Goal: Information Seeking & Learning: Learn about a topic

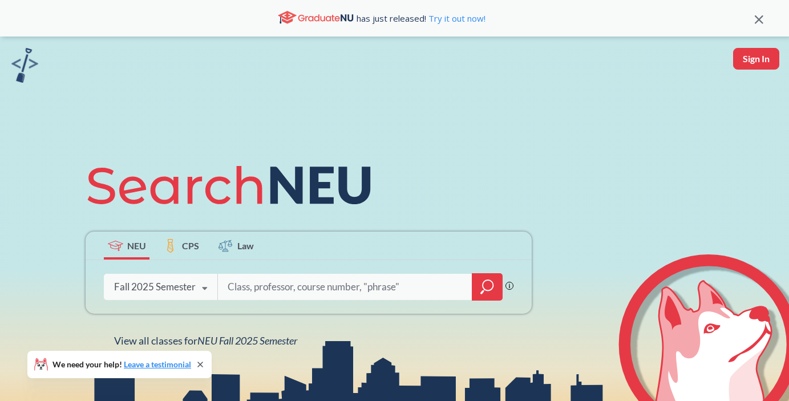
click at [167, 289] on div "Fall 2025 Semester" at bounding box center [155, 287] width 82 height 13
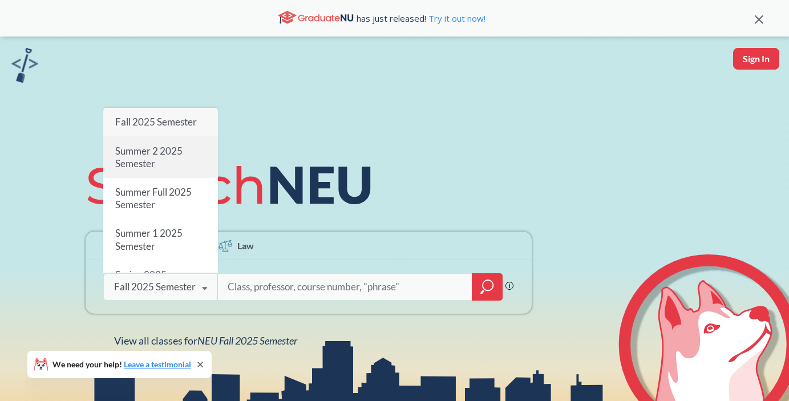
click at [176, 161] on div "Summer 2 2025 Semester" at bounding box center [160, 157] width 115 height 41
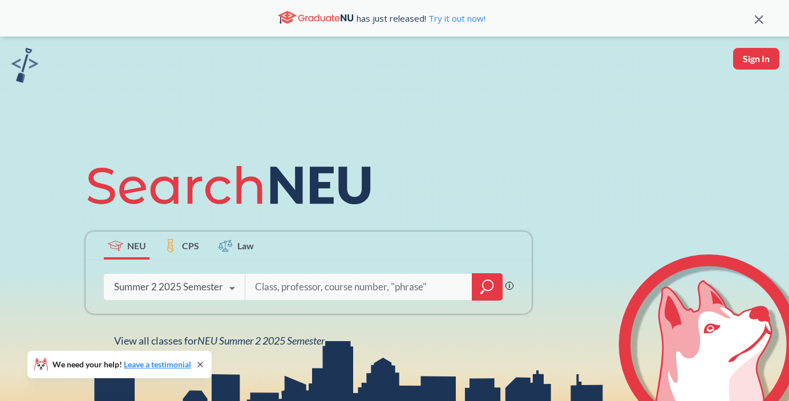
click at [273, 285] on input "search" at bounding box center [359, 287] width 210 height 24
type input "ENGW"
click at [477, 275] on div at bounding box center [487, 286] width 31 height 27
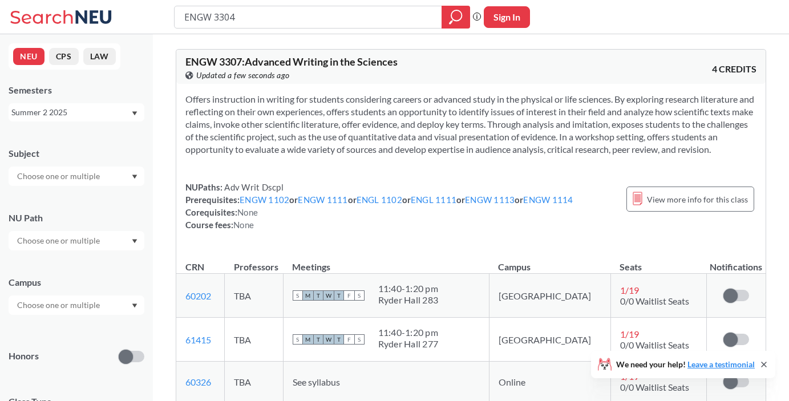
type input "ENGW 3304"
click at [449, 17] on icon "magnifying glass" at bounding box center [456, 17] width 14 height 16
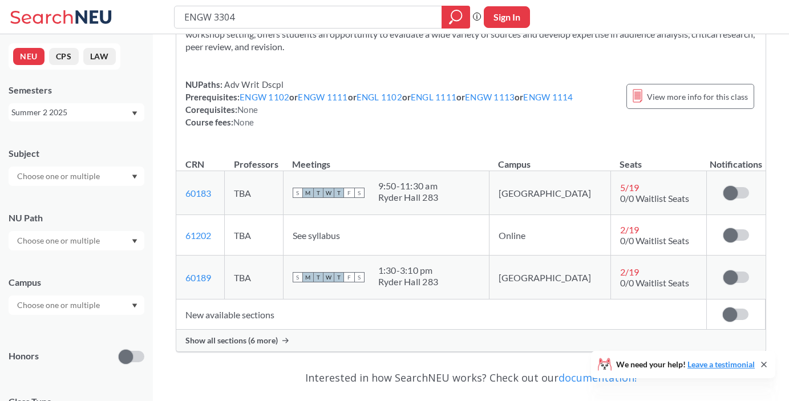
scroll to position [124, 0]
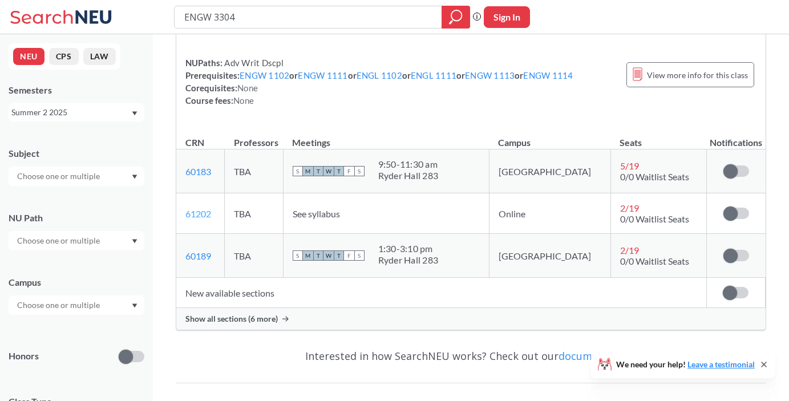
click at [203, 210] on link "61202" at bounding box center [198, 213] width 26 height 11
click at [295, 18] on input "ENGW 3304" at bounding box center [308, 16] width 250 height 19
type input "mism"
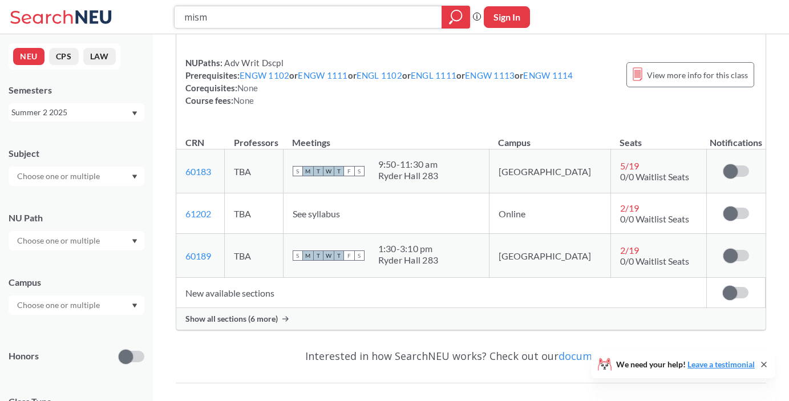
click at [457, 14] on icon "magnifying glass" at bounding box center [456, 17] width 14 height 16
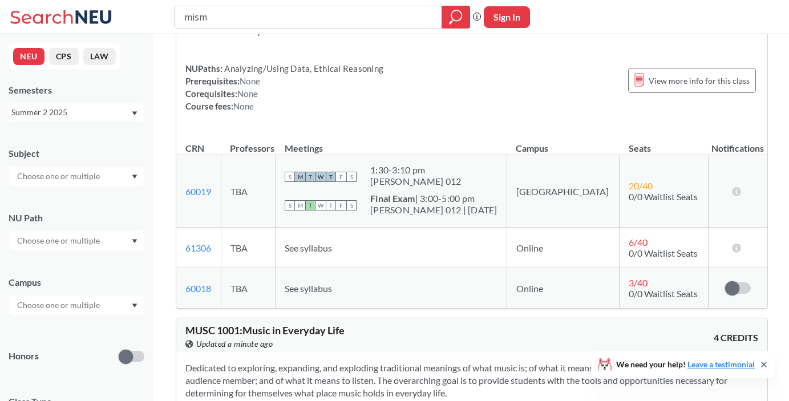
scroll to position [683, 0]
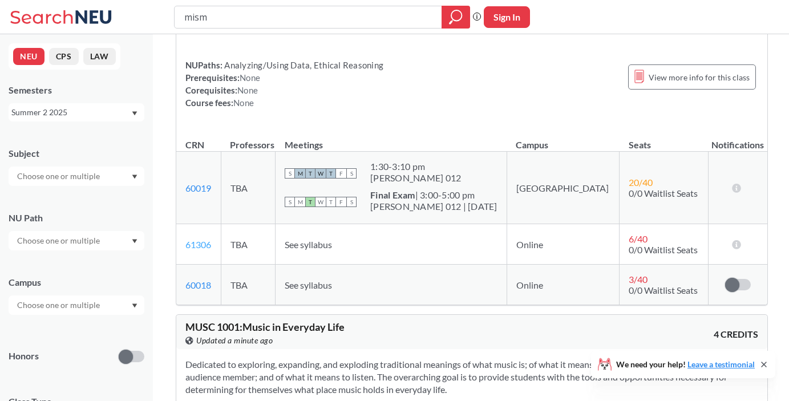
click at [206, 245] on link "61306" at bounding box center [198, 244] width 26 height 11
click at [347, 11] on input "mism" at bounding box center [308, 16] width 250 height 19
type input "business law"
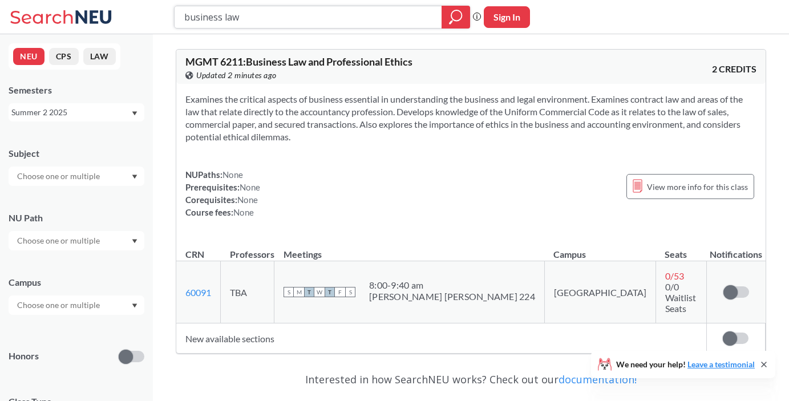
click at [288, 18] on input "business law" at bounding box center [308, 16] width 250 height 19
type input "acct 3304"
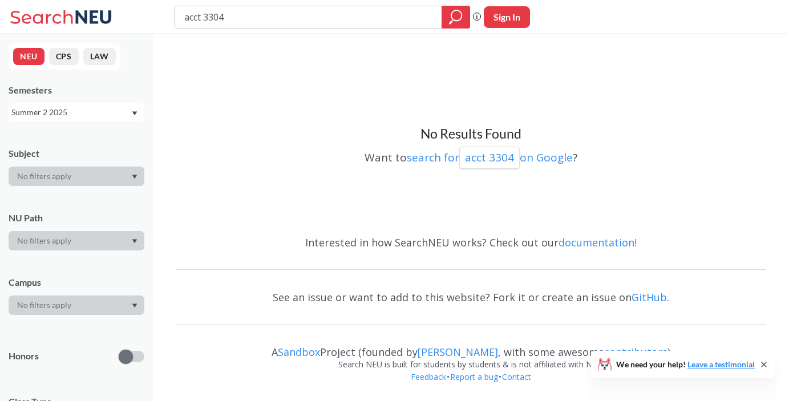
click at [62, 116] on div "Summer 2 2025" at bounding box center [70, 112] width 119 height 13
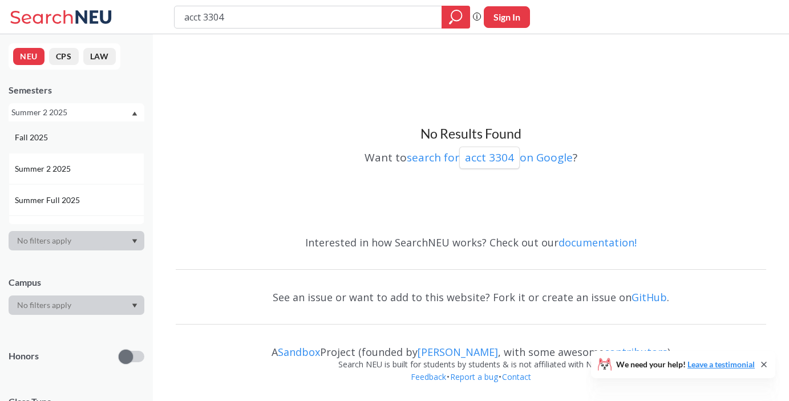
click at [54, 133] on div "Fall 2025" at bounding box center [79, 137] width 129 height 13
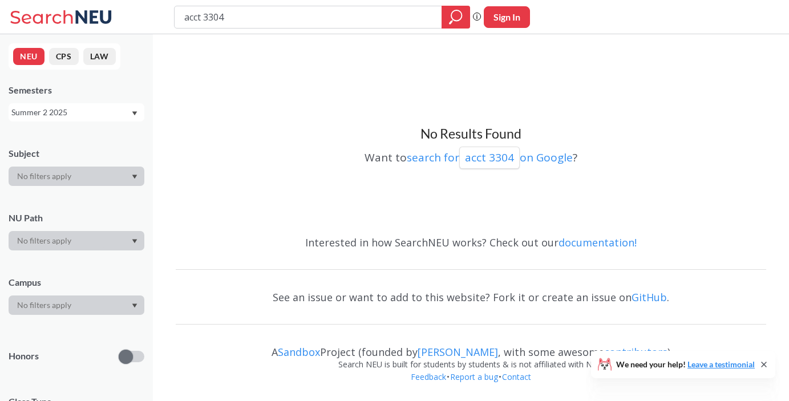
type input "business law"
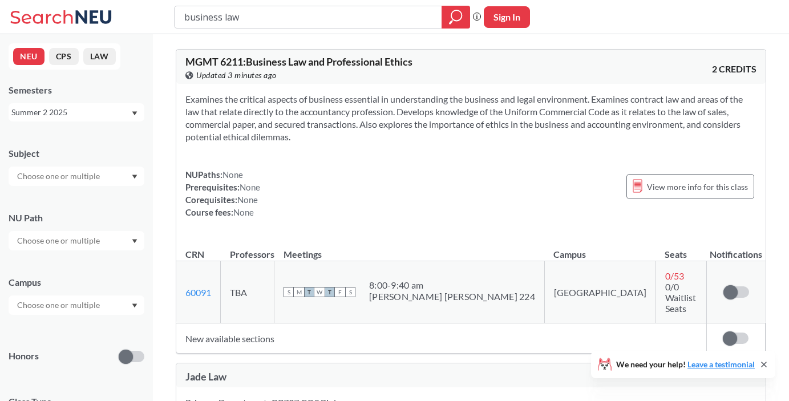
click at [233, 19] on input "business law" at bounding box center [308, 16] width 250 height 19
type input "acct 3304"
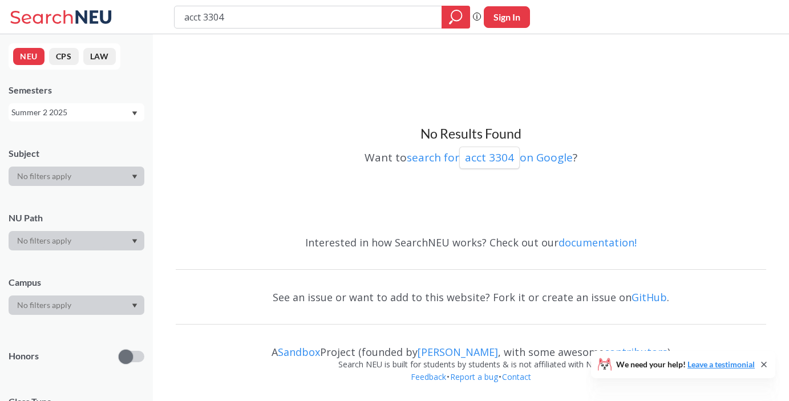
click at [68, 111] on div "Summer 2 2025" at bounding box center [70, 112] width 119 height 13
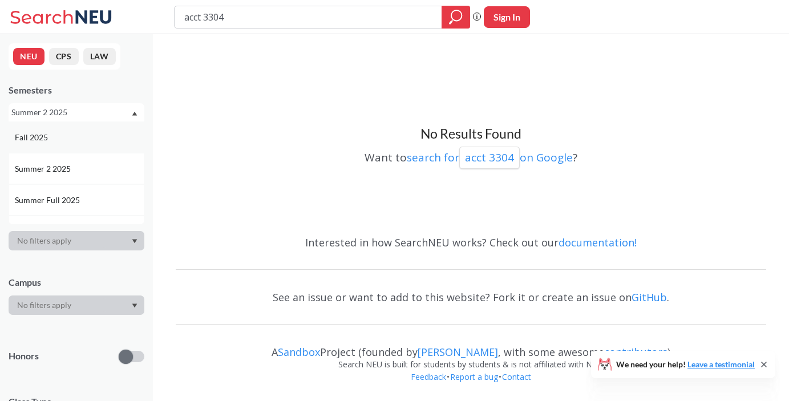
click at [68, 138] on div "Fall 2025" at bounding box center [79, 137] width 129 height 13
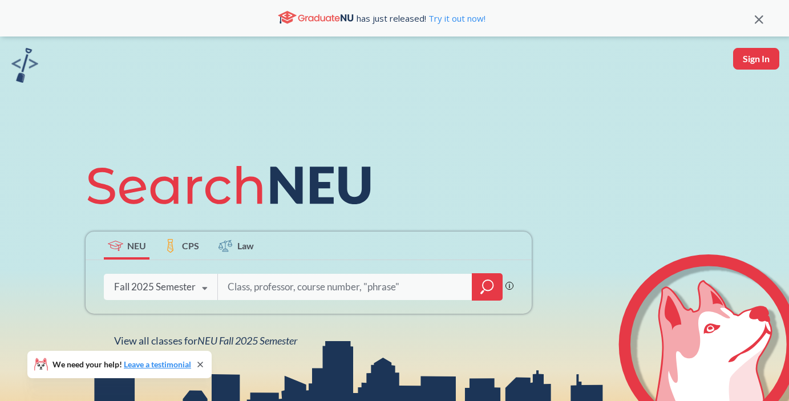
click at [157, 289] on div "Fall 2025 Semester" at bounding box center [155, 287] width 82 height 13
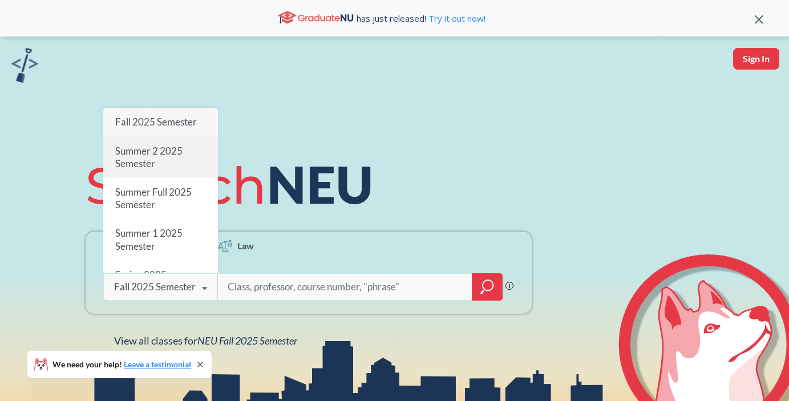
click at [168, 154] on span "Summer 2 2025 Semester" at bounding box center [148, 157] width 67 height 25
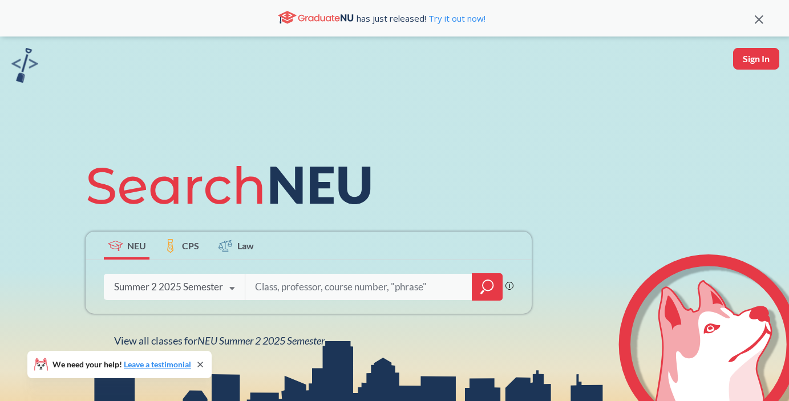
click at [262, 287] on input "search" at bounding box center [359, 287] width 210 height 24
type input "4"
type input "acct 4412"
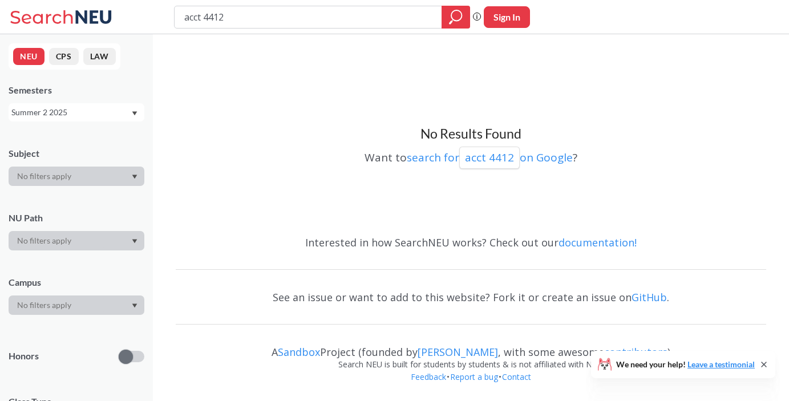
click at [218, 17] on input "acct 4412" at bounding box center [308, 16] width 250 height 19
type input "acct 4501"
click at [109, 111] on div "Summer 2 2025" at bounding box center [70, 112] width 119 height 13
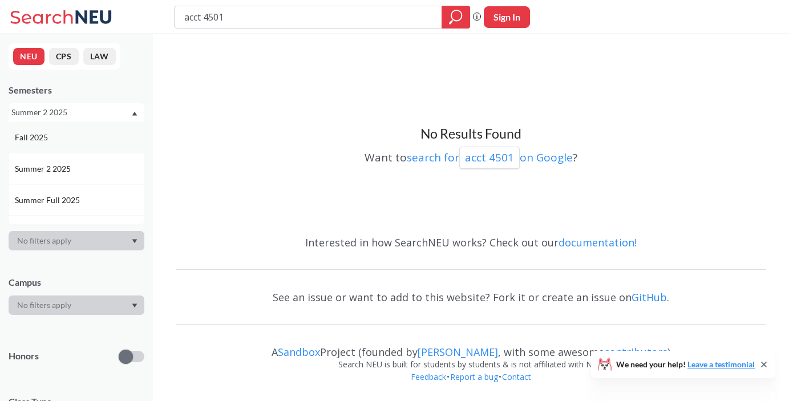
click at [84, 134] on div "Fall 2025" at bounding box center [79, 137] width 129 height 13
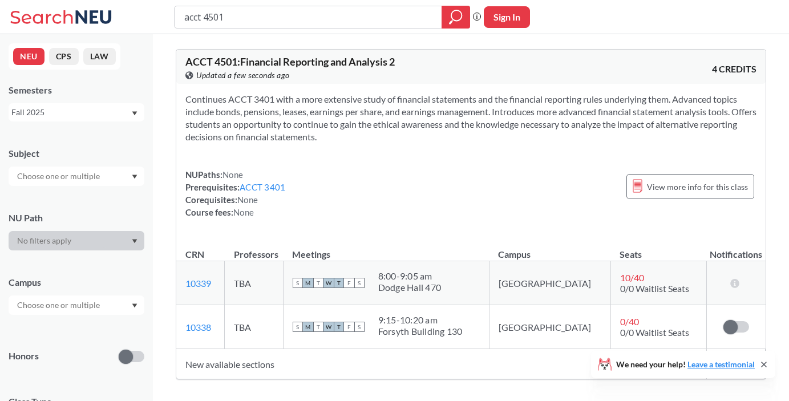
click at [82, 114] on div "Fall 2025" at bounding box center [70, 112] width 119 height 13
click at [86, 116] on div "Fall 2025" at bounding box center [70, 112] width 119 height 13
click at [83, 153] on div "Summer 1 2025" at bounding box center [79, 157] width 129 height 13
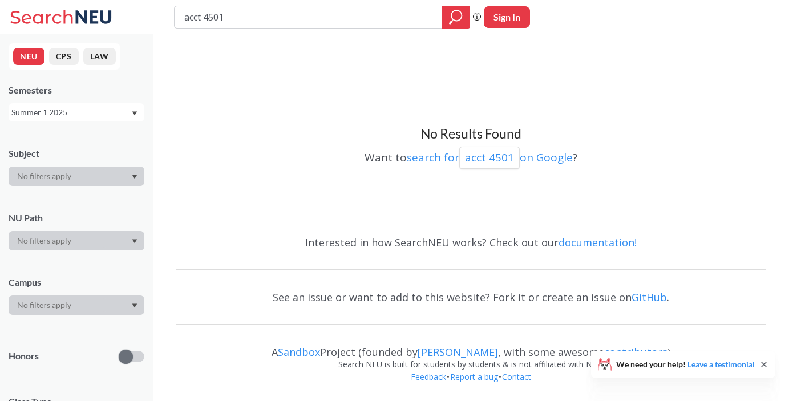
click at [212, 18] on input "acct 4501" at bounding box center [308, 16] width 250 height 19
type input "acct 4412"
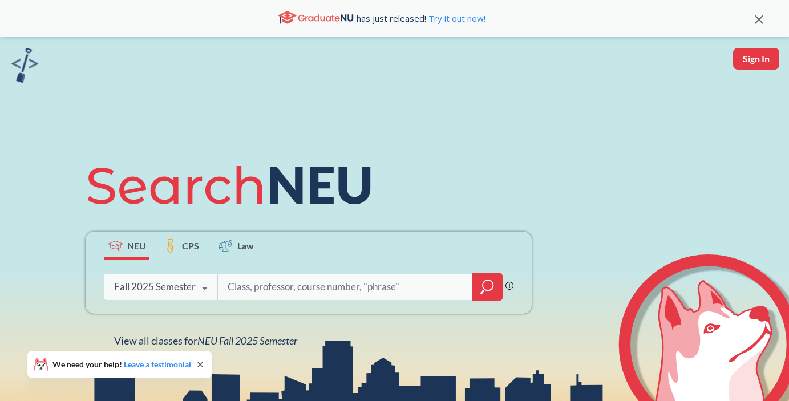
click at [273, 283] on input "search" at bounding box center [344, 287] width 237 height 24
type input "acct 6243"
click at [484, 286] on icon "magnifying glass" at bounding box center [487, 287] width 14 height 16
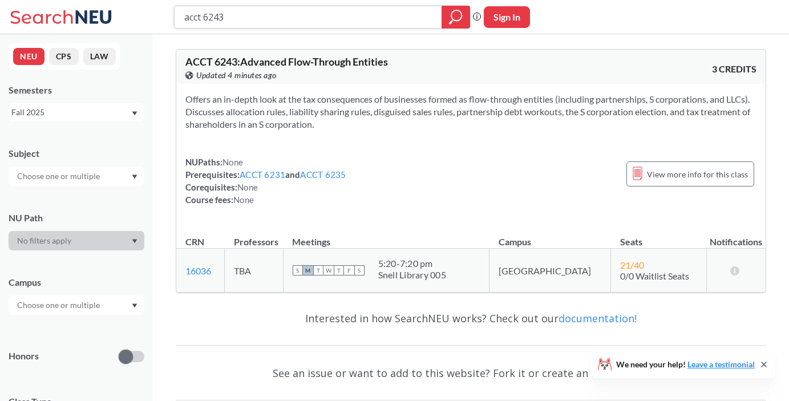
click at [245, 16] on input "acct 6243" at bounding box center [308, 16] width 250 height 19
type input "acct 6204"
click at [455, 17] on icon "magnifying glass" at bounding box center [456, 17] width 14 height 16
